Goal: Information Seeking & Learning: Learn about a topic

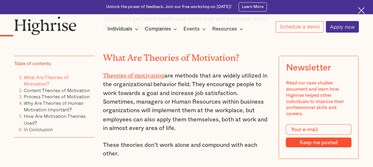
scroll to position [438, 0]
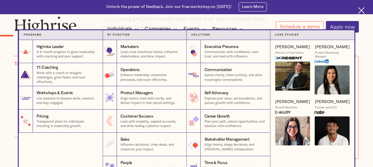
click at [366, 51] on nav "Programs 1 Highrise Leader A 6-month program to grow leadership with coaching a…" at bounding box center [186, 104] width 372 height 149
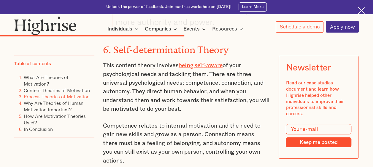
scroll to position [2063, 0]
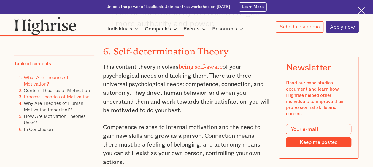
click at [42, 77] on link "What Are Theories of Motivation?" at bounding box center [46, 81] width 45 height 14
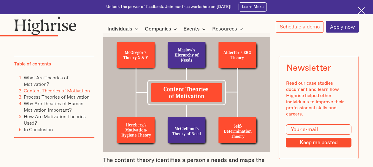
scroll to position [861, 0]
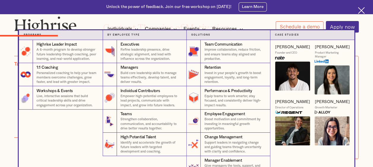
click at [368, 40] on nav "Programs 4 Highrise Leader Impact Program A 6-month program to develop stronger…" at bounding box center [186, 104] width 372 height 149
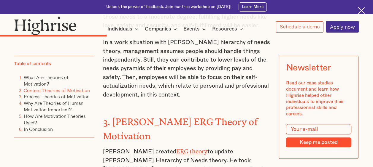
scroll to position [1336, 0]
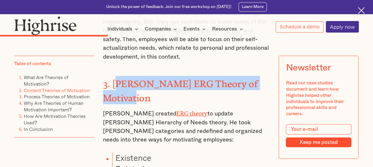
drag, startPoint x: 115, startPoint y: 59, endPoint x: 151, endPoint y: 72, distance: 38.0
click at [151, 76] on h3 "3. [PERSON_NAME] ERG Theory of Motivation" at bounding box center [186, 90] width 167 height 29
drag, startPoint x: 151, startPoint y: 72, endPoint x: 128, endPoint y: 63, distance: 24.3
click at [165, 76] on h3 "3. [PERSON_NAME] ERG Theory of Motivation" at bounding box center [186, 90] width 167 height 29
drag, startPoint x: 111, startPoint y: 60, endPoint x: 153, endPoint y: 73, distance: 43.9
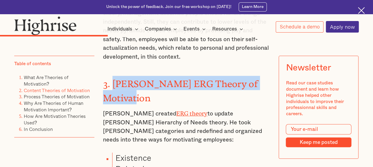
click at [153, 76] on h3 "3. [PERSON_NAME] ERG Theory of Motivation" at bounding box center [186, 90] width 167 height 29
copy strong "[PERSON_NAME] ERG Theory of Motivation"
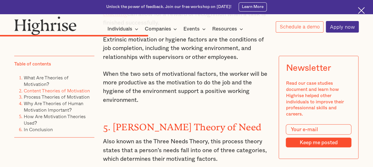
scroll to position [1722, 0]
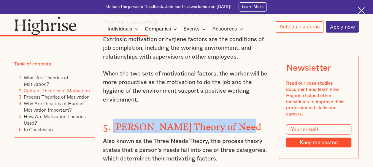
drag, startPoint x: 238, startPoint y: 97, endPoint x: 115, endPoint y: 100, distance: 123.6
click at [115, 122] on strong "5. [PERSON_NAME] Theory of Need" at bounding box center [182, 125] width 159 height 6
copy strong "[PERSON_NAME] Theory of Need"
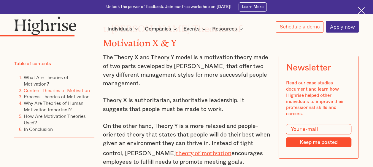
scroll to position [1010, 0]
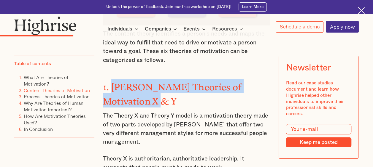
drag, startPoint x: 112, startPoint y: 83, endPoint x: 125, endPoint y: 96, distance: 18.9
click at [125, 96] on strong "1. [PERSON_NAME] Theories of Motivation X & Y" at bounding box center [172, 92] width 139 height 20
copy strong "[PERSON_NAME] Theories of Motivation X & Y"
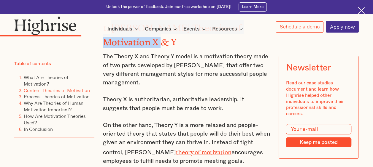
scroll to position [1099, 0]
